Goal: Find specific page/section: Find specific page/section

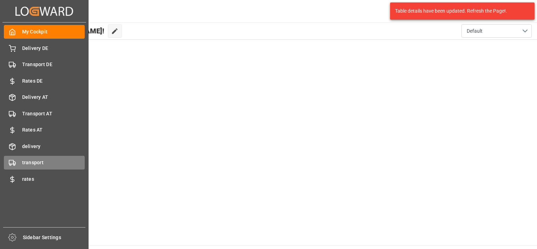
click at [38, 164] on span "transport" at bounding box center [53, 162] width 63 height 7
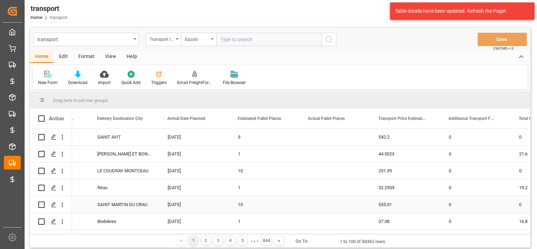
scroll to position [0, 396]
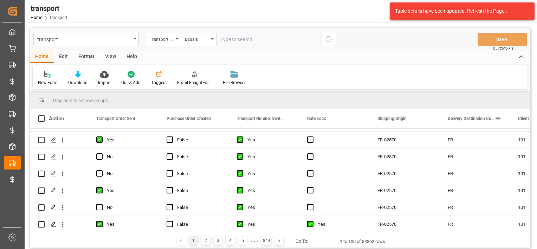
click at [463, 119] on span "Delivery Destination Country" at bounding box center [470, 118] width 47 height 5
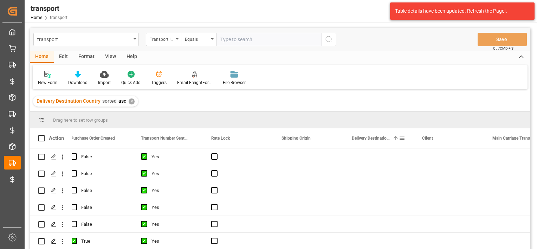
click at [358, 140] on div "Delivery Destination Country 1" at bounding box center [375, 138] width 47 height 20
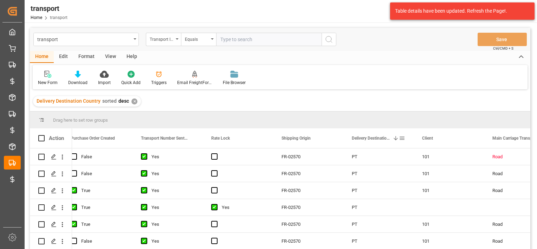
click at [404, 135] on span at bounding box center [402, 138] width 6 height 6
click at [354, 86] on div "New Form Download Import Quick Add Triggers Email FreightForwarders File Browser" at bounding box center [280, 77] width 495 height 24
click at [168, 40] on div "Transport ID Logward" at bounding box center [162, 38] width 24 height 8
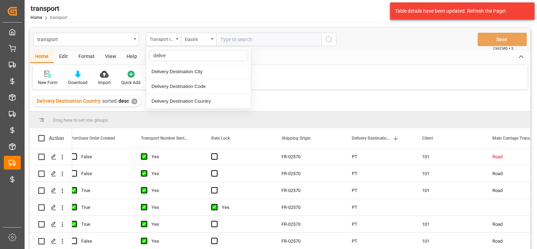
type input "deliver"
click at [202, 103] on div "Delivery Destination Country" at bounding box center [198, 101] width 105 height 15
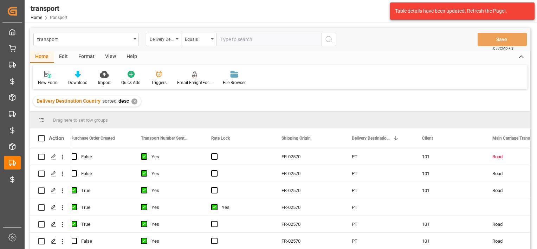
click at [237, 39] on input "text" at bounding box center [268, 39] width 105 height 13
type input "FR"
click at [327, 38] on icon "search button" at bounding box center [329, 39] width 8 height 8
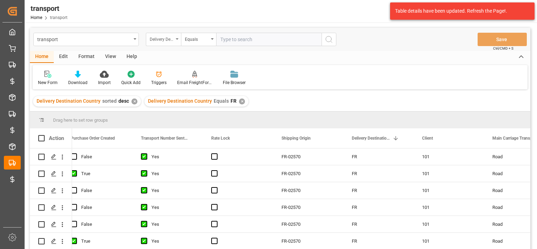
click at [178, 39] on div "Delivery Destination Country" at bounding box center [163, 39] width 35 height 13
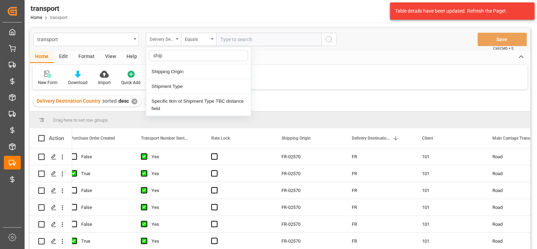
type input "[PERSON_NAME]"
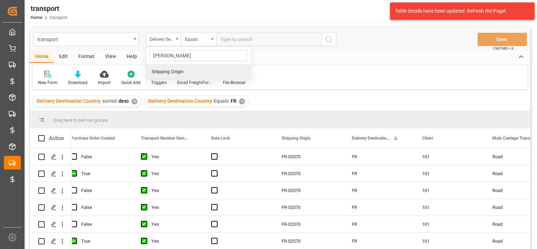
click at [169, 72] on div "Shipping Origin" at bounding box center [198, 71] width 105 height 15
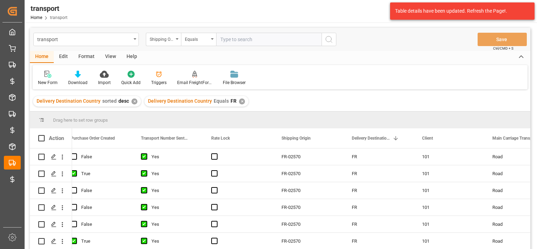
click at [230, 42] on input "text" at bounding box center [268, 39] width 105 height 13
type input "PL"
click at [329, 45] on button "search button" at bounding box center [328, 39] width 15 height 13
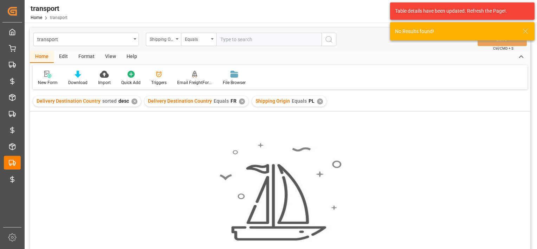
click at [131, 102] on div "✕" at bounding box center [134, 101] width 6 height 6
click at [205, 103] on div "✕" at bounding box center [208, 101] width 6 height 6
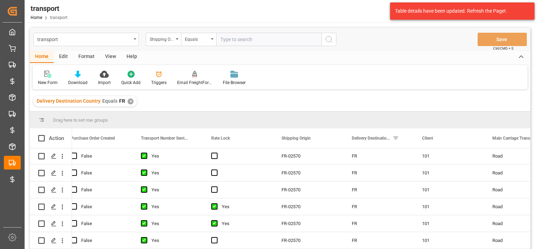
scroll to position [113, 0]
